Goal: Navigation & Orientation: Find specific page/section

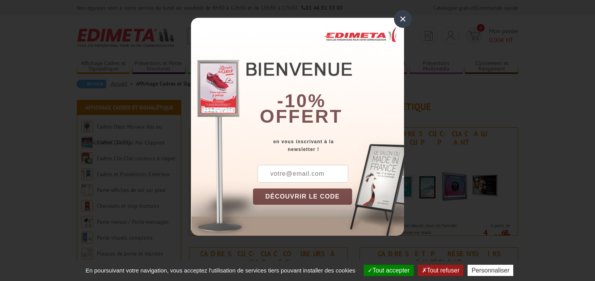
click at [406, 28] on div "× -10% offert en vous inscrivant à la newsletter ! DÉCOUVRIR LE CODE Copier le …" at bounding box center [297, 124] width 595 height 248
click at [406, 25] on div "×" at bounding box center [403, 19] width 18 height 18
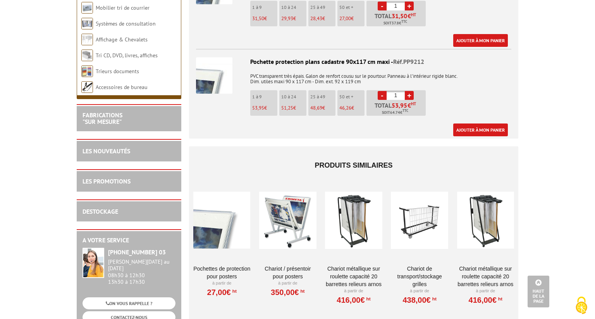
scroll to position [642, 0]
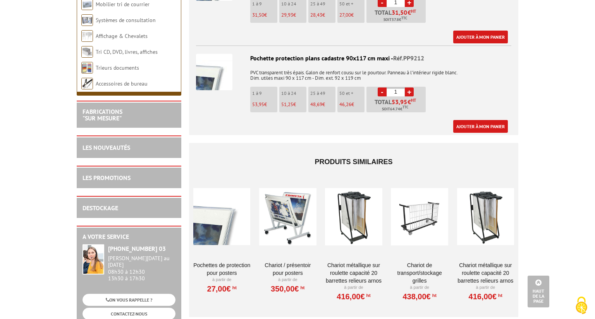
click at [224, 240] on div at bounding box center [221, 217] width 57 height 78
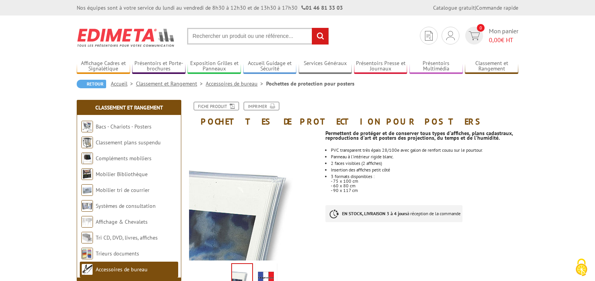
click at [139, 126] on link "Bacs - Chariots - Posters" at bounding box center [124, 126] width 56 height 7
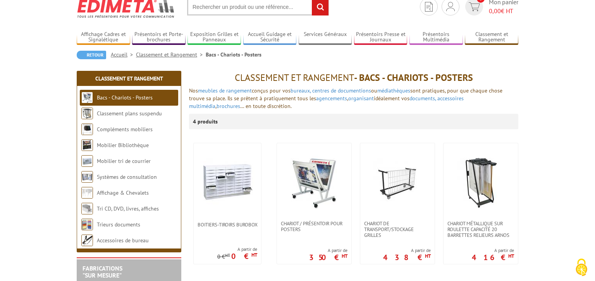
scroll to position [28, 0]
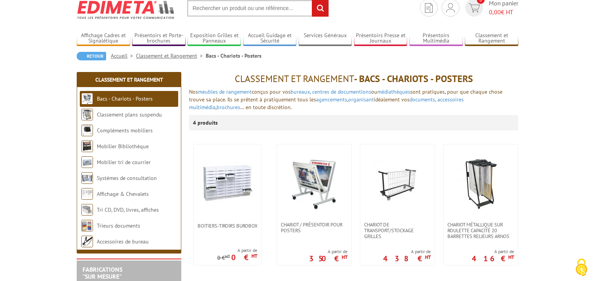
click at [153, 210] on link "Tri CD, DVD, livres, affiches" at bounding box center [128, 210] width 62 height 7
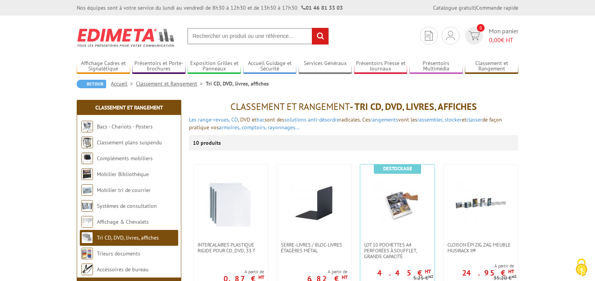
click at [278, 34] on input "text" at bounding box center [258, 36] width 142 height 17
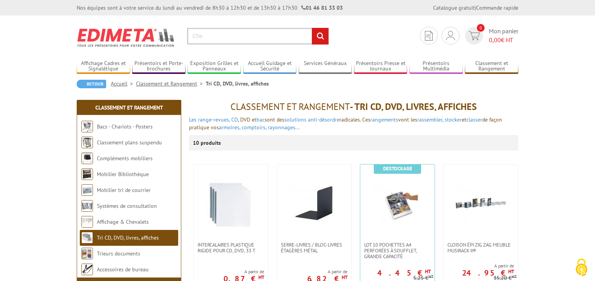
click at [260, 36] on input "Che" at bounding box center [258, 36] width 142 height 17
type input "Chemise ca"
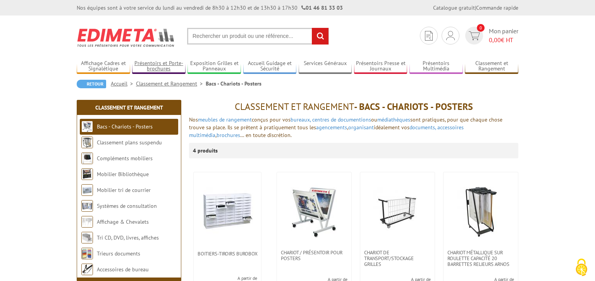
click at [158, 69] on link "Présentoirs et Porte-brochures" at bounding box center [158, 66] width 53 height 13
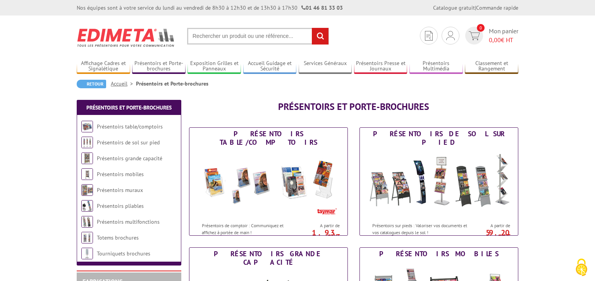
click at [121, 160] on link "Présentoirs grande capacité" at bounding box center [129, 158] width 65 height 7
click at [353, 2] on div "Nos équipes sont à votre service du lundi au vendredi de 8h30 à 12h30 et de 13h…" at bounding box center [297, 8] width 595 height 16
click at [146, 141] on link "Présentoirs de sol sur pied" at bounding box center [128, 142] width 63 height 7
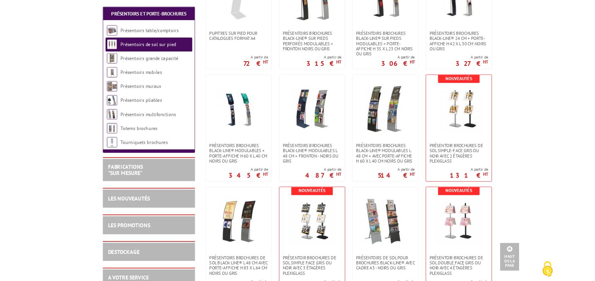
scroll to position [851, 0]
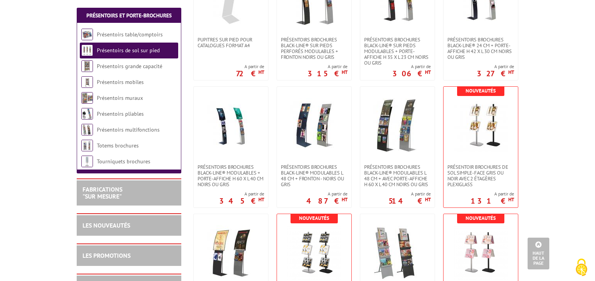
click at [161, 252] on div "LES PROMOTIONS" at bounding box center [129, 256] width 93 height 9
click at [137, 256] on div "LES PROMOTIONS" at bounding box center [129, 256] width 93 height 9
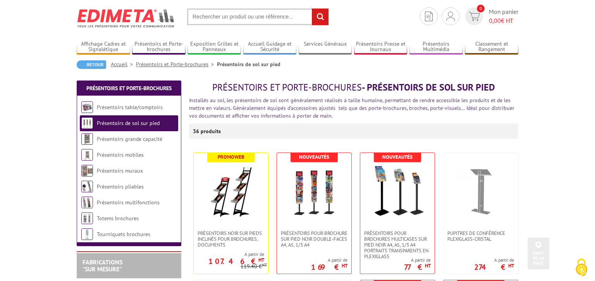
scroll to position [0, 0]
